Goal: Task Accomplishment & Management: Manage account settings

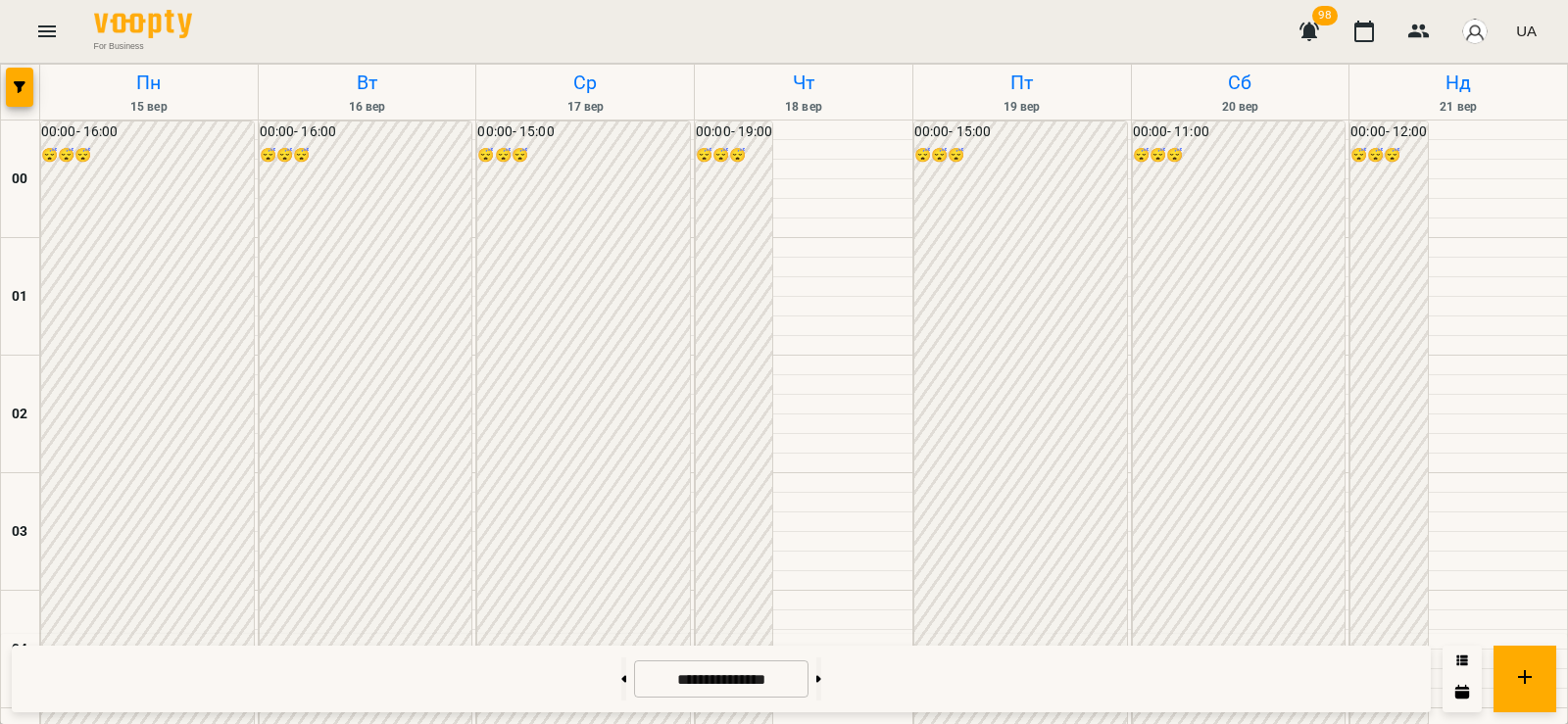
scroll to position [2057, 0]
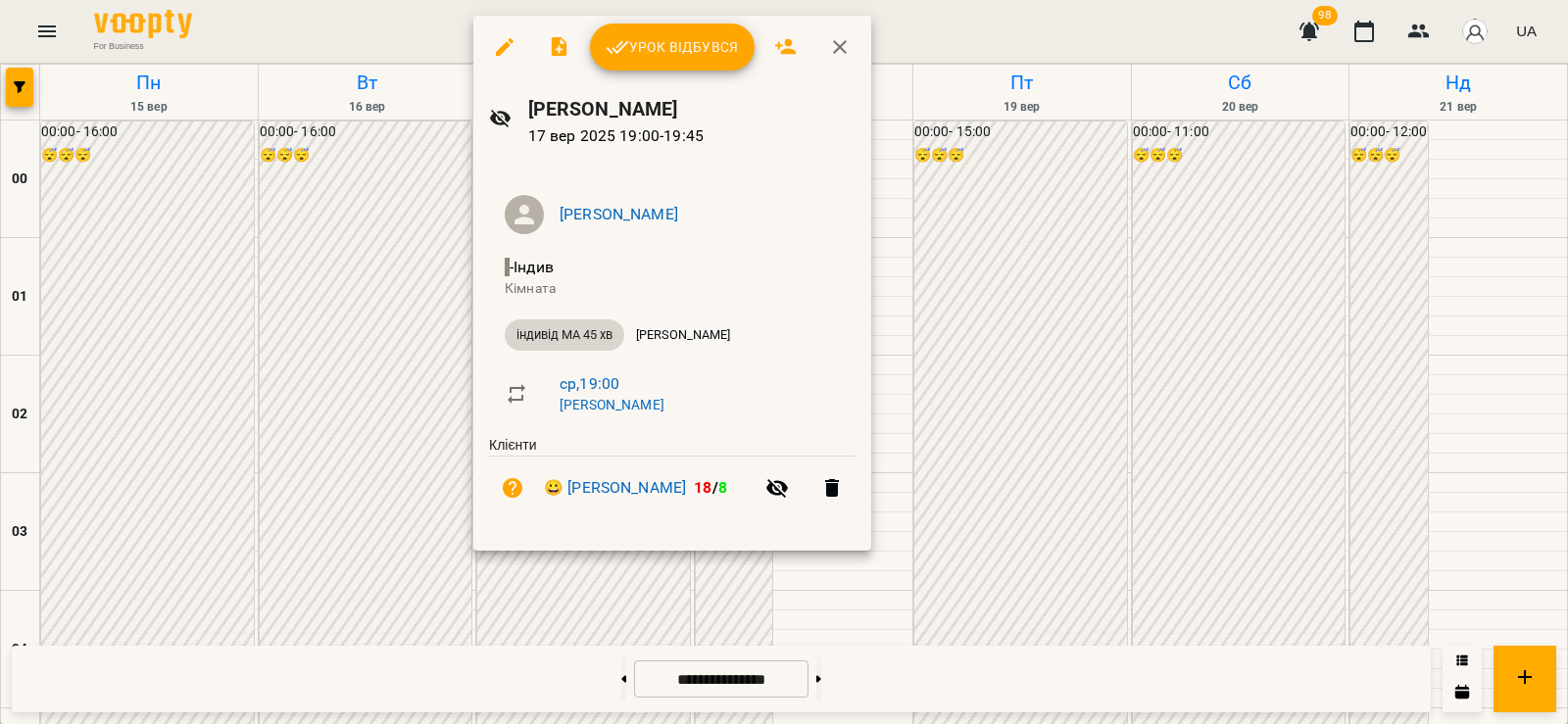
click at [649, 35] on span "Урок відбувся" at bounding box center [671, 47] width 133 height 24
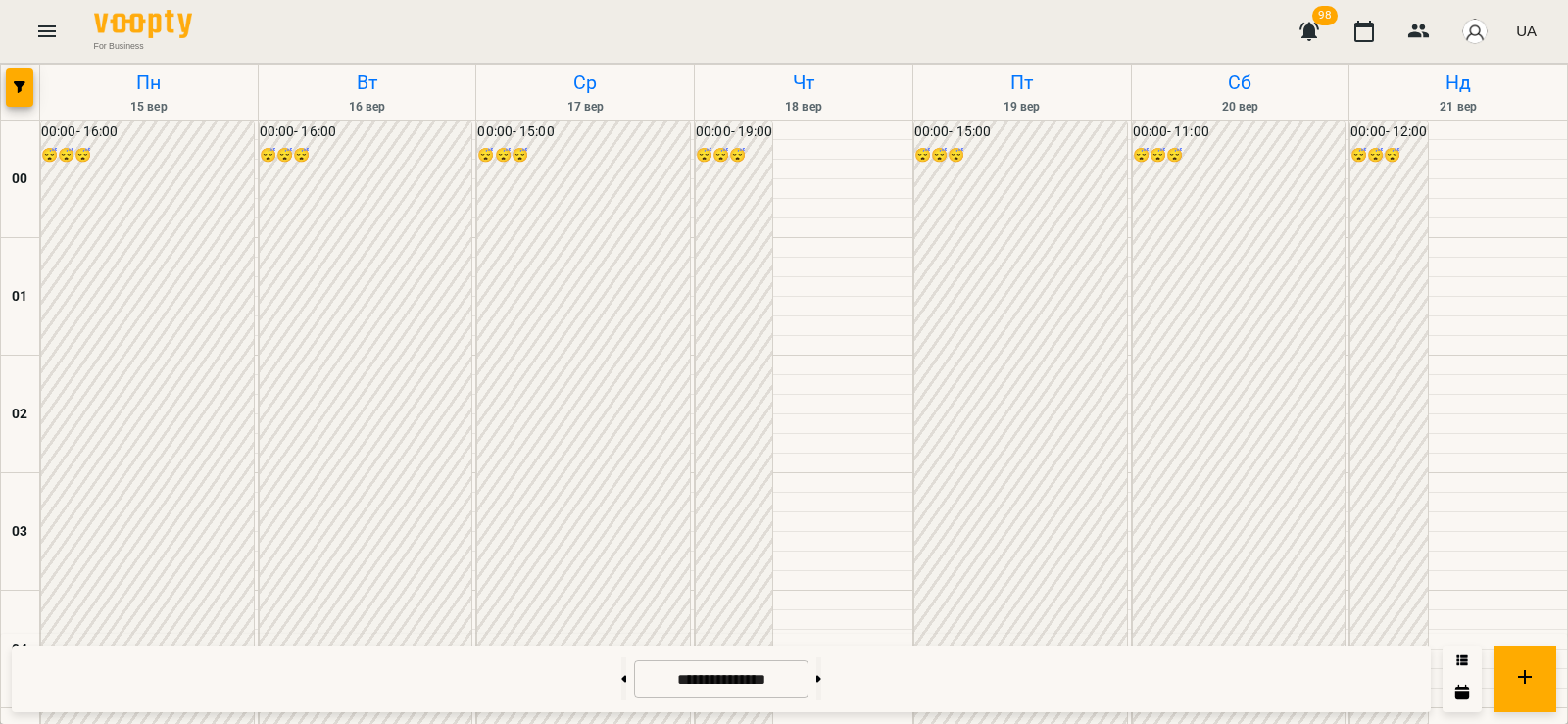
scroll to position [2057, 0]
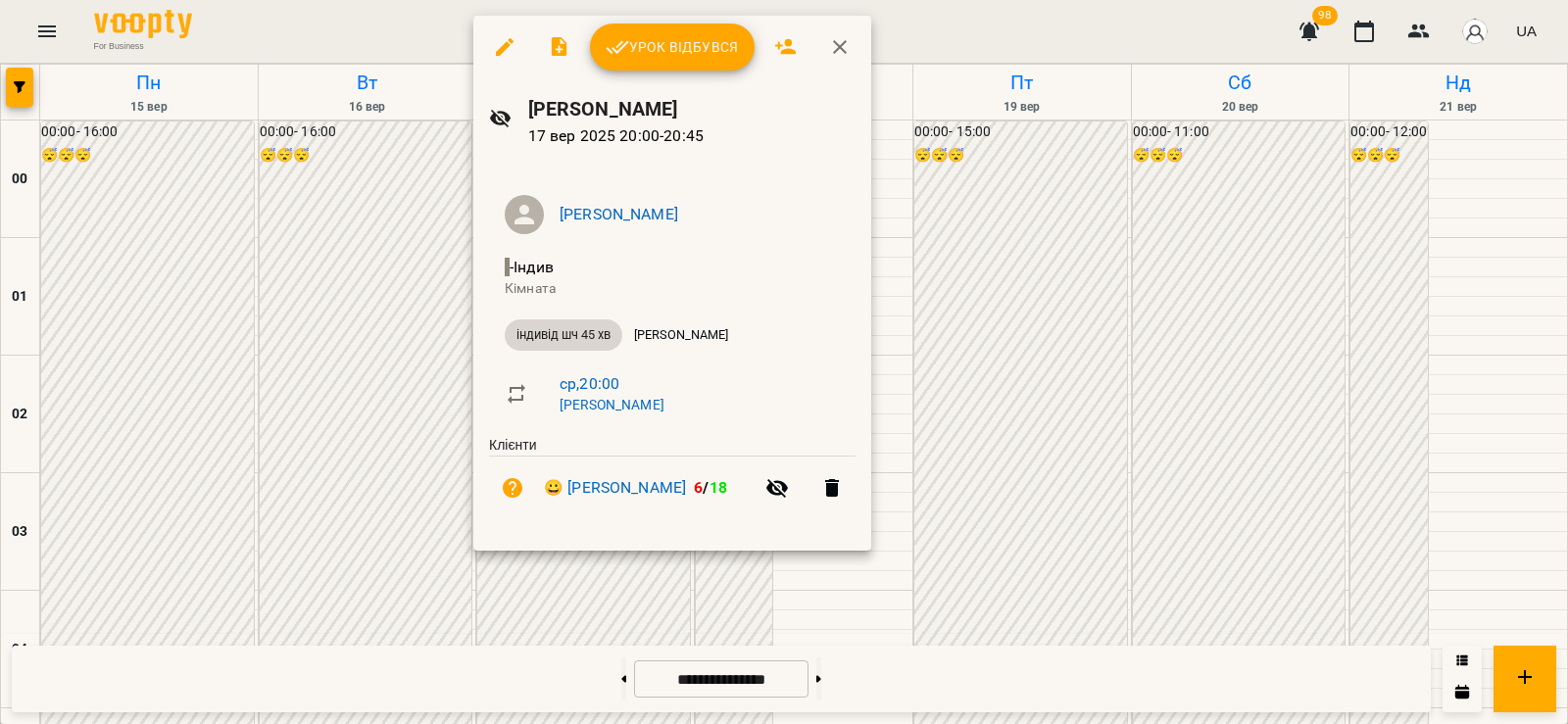
click at [538, 592] on div at bounding box center [784, 362] width 1568 height 724
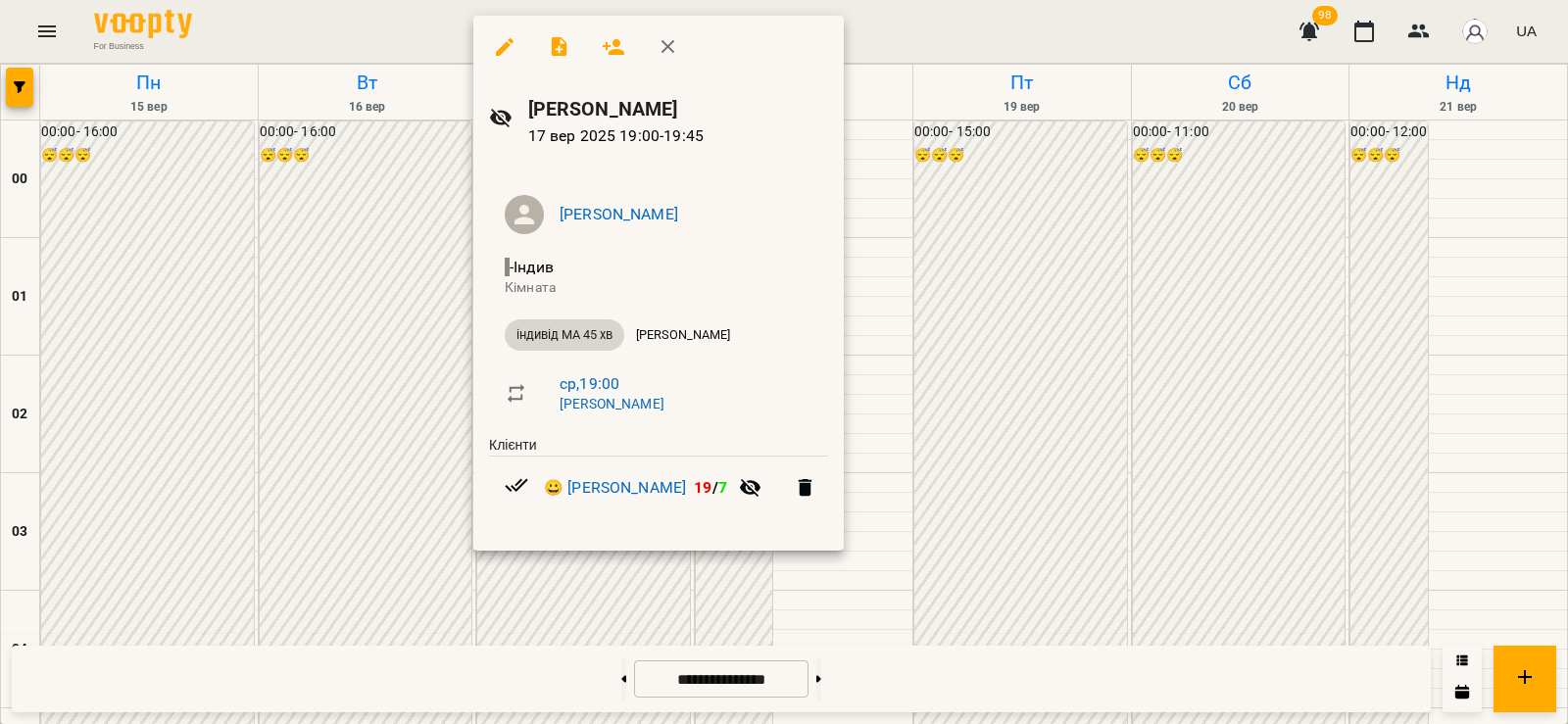
click at [560, 619] on div at bounding box center [784, 362] width 1568 height 724
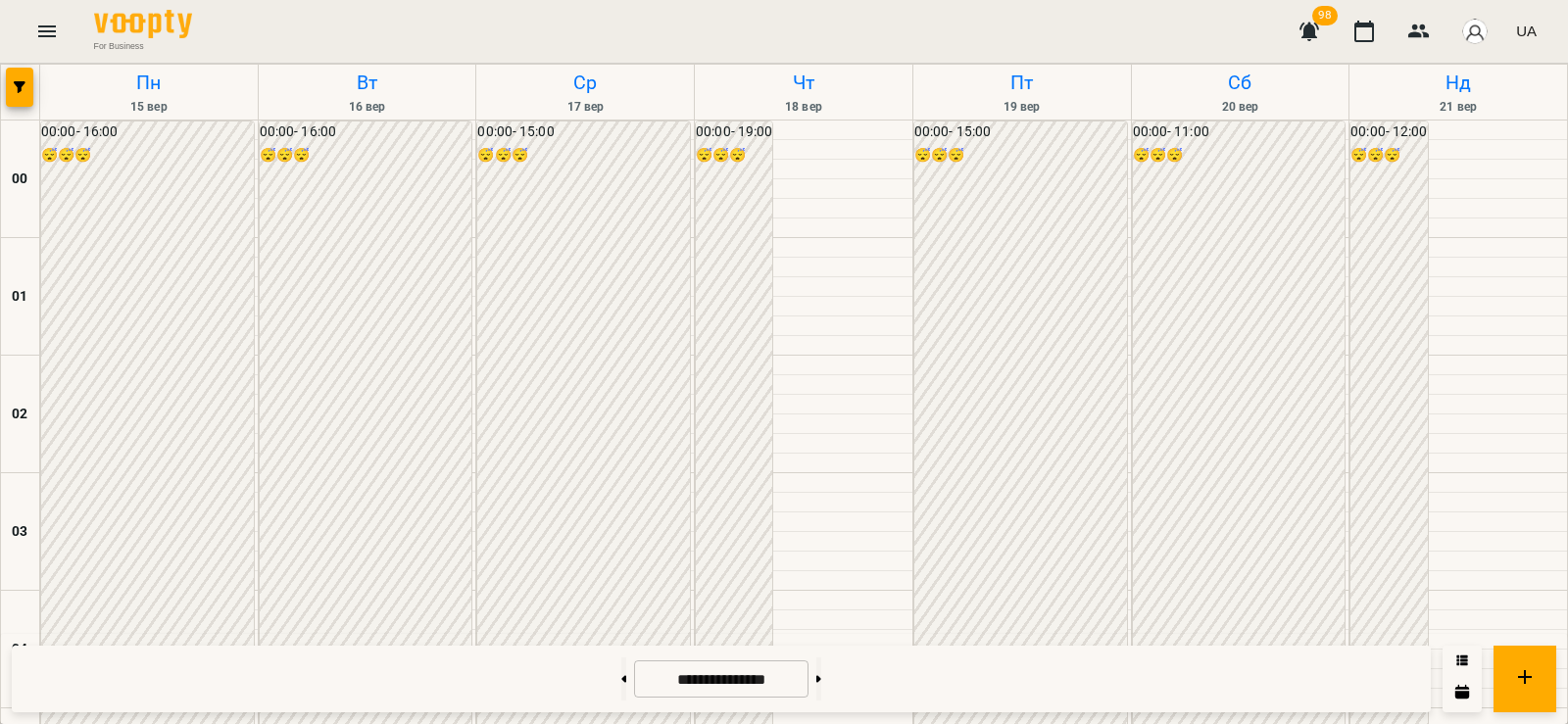
scroll to position [1829, 0]
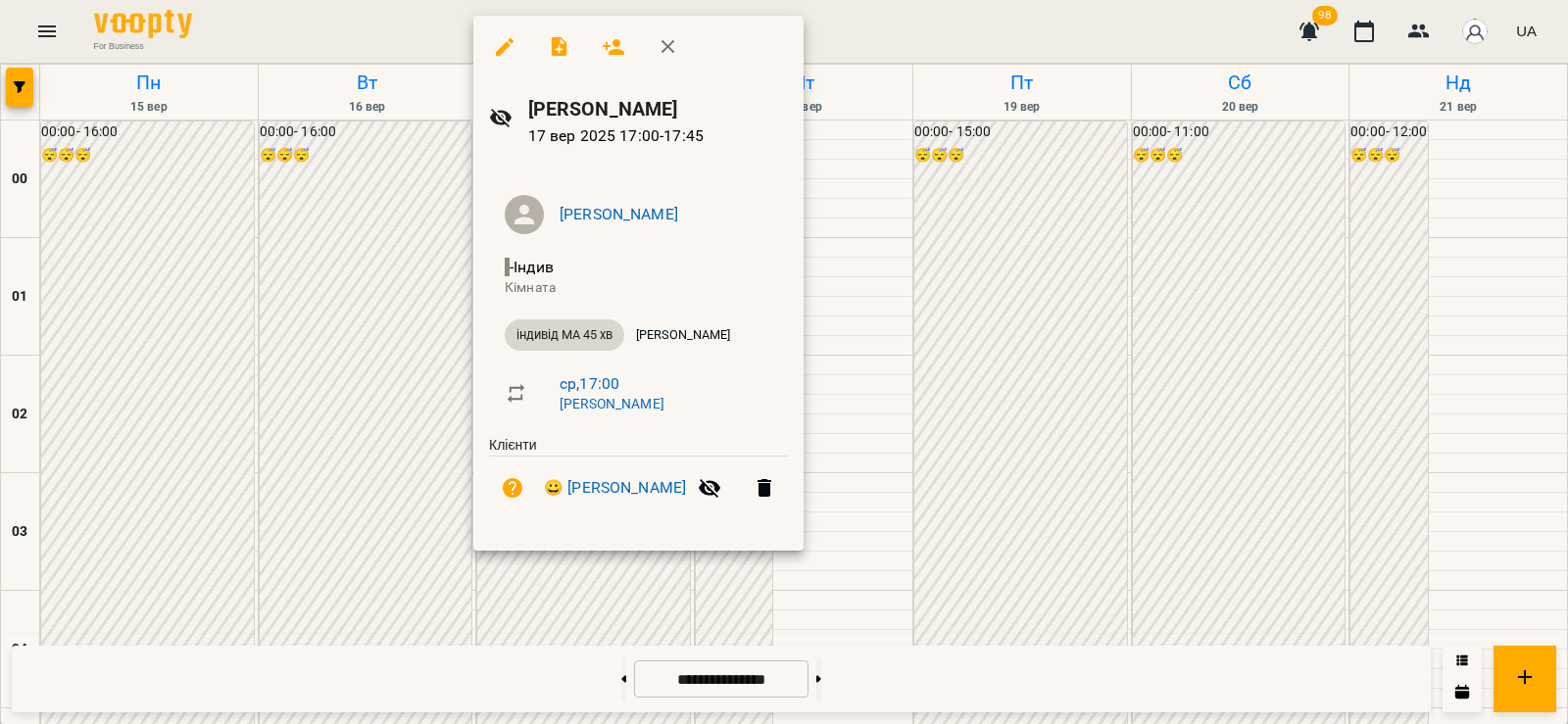
click at [387, 198] on div at bounding box center [784, 362] width 1568 height 724
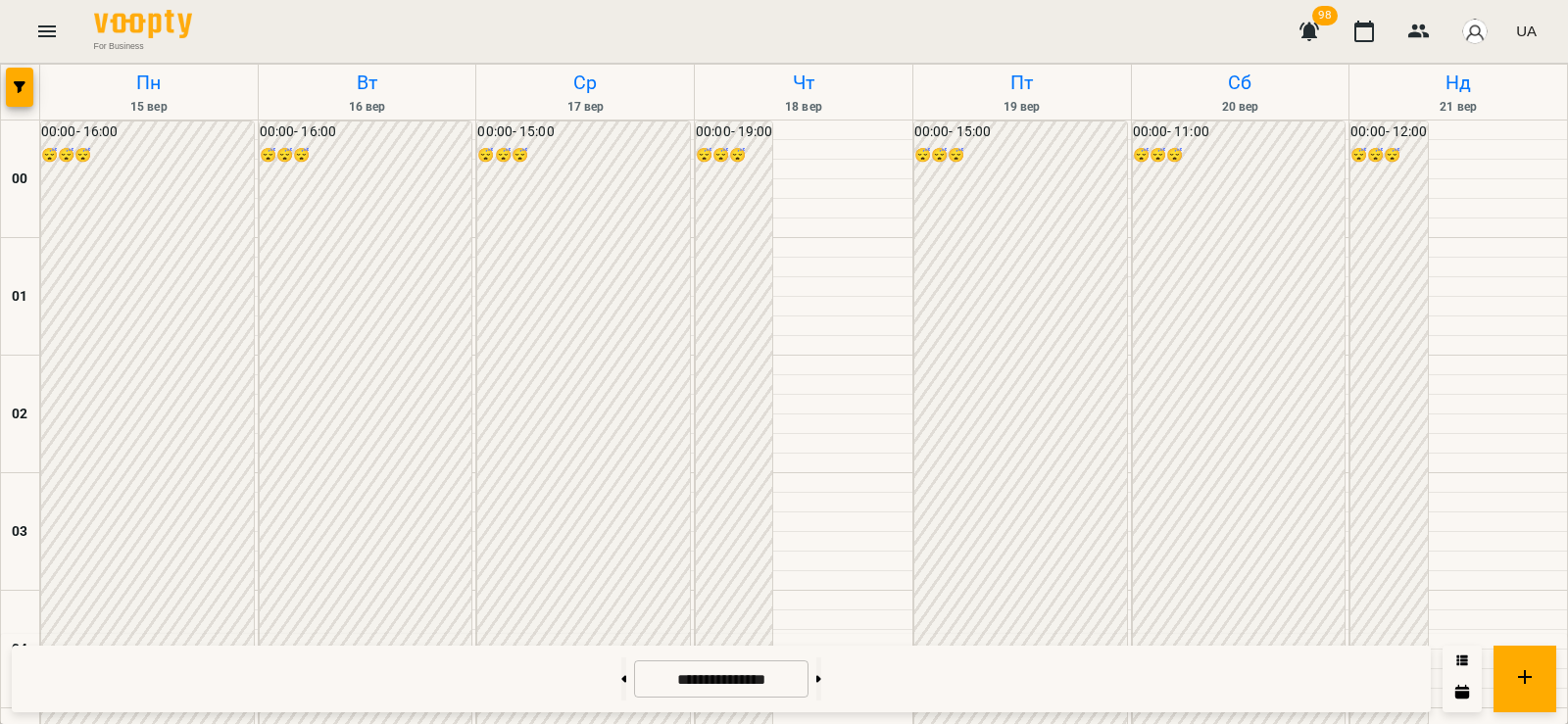
scroll to position [2286, 0]
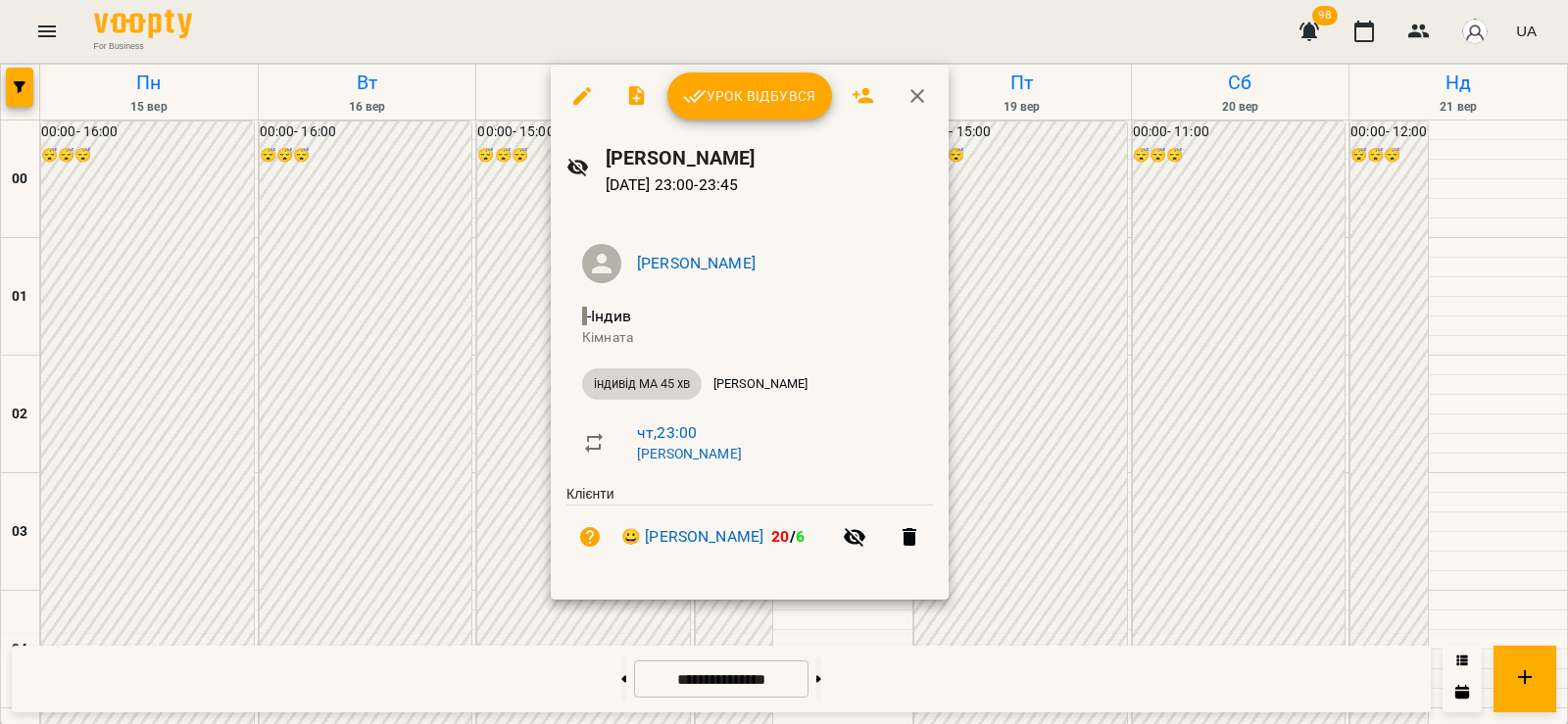
click at [501, 479] on div at bounding box center [784, 362] width 1568 height 724
